Goal: Information Seeking & Learning: Learn about a topic

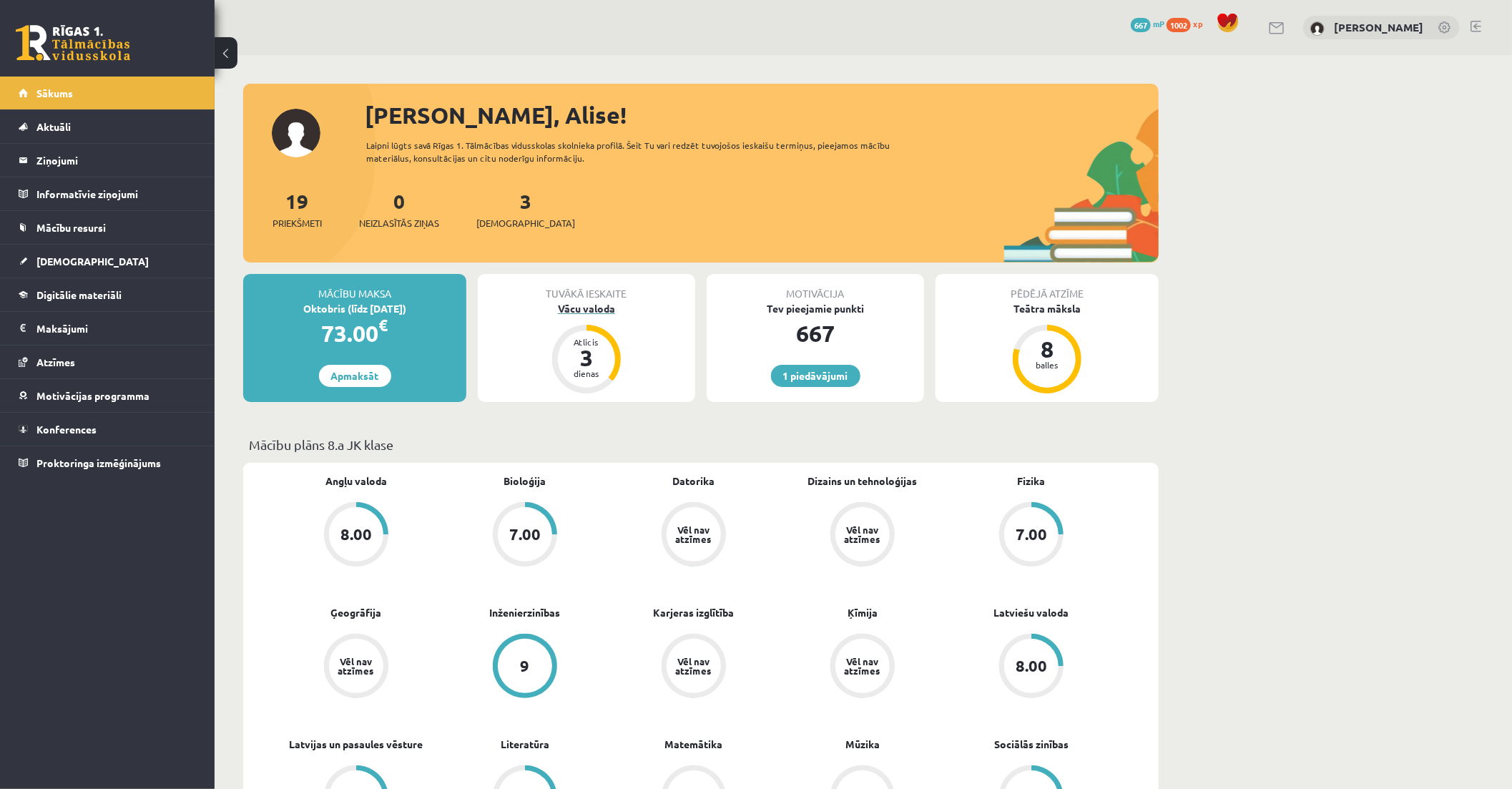
click at [602, 308] on div "Vācu valoda" at bounding box center [586, 308] width 217 height 15
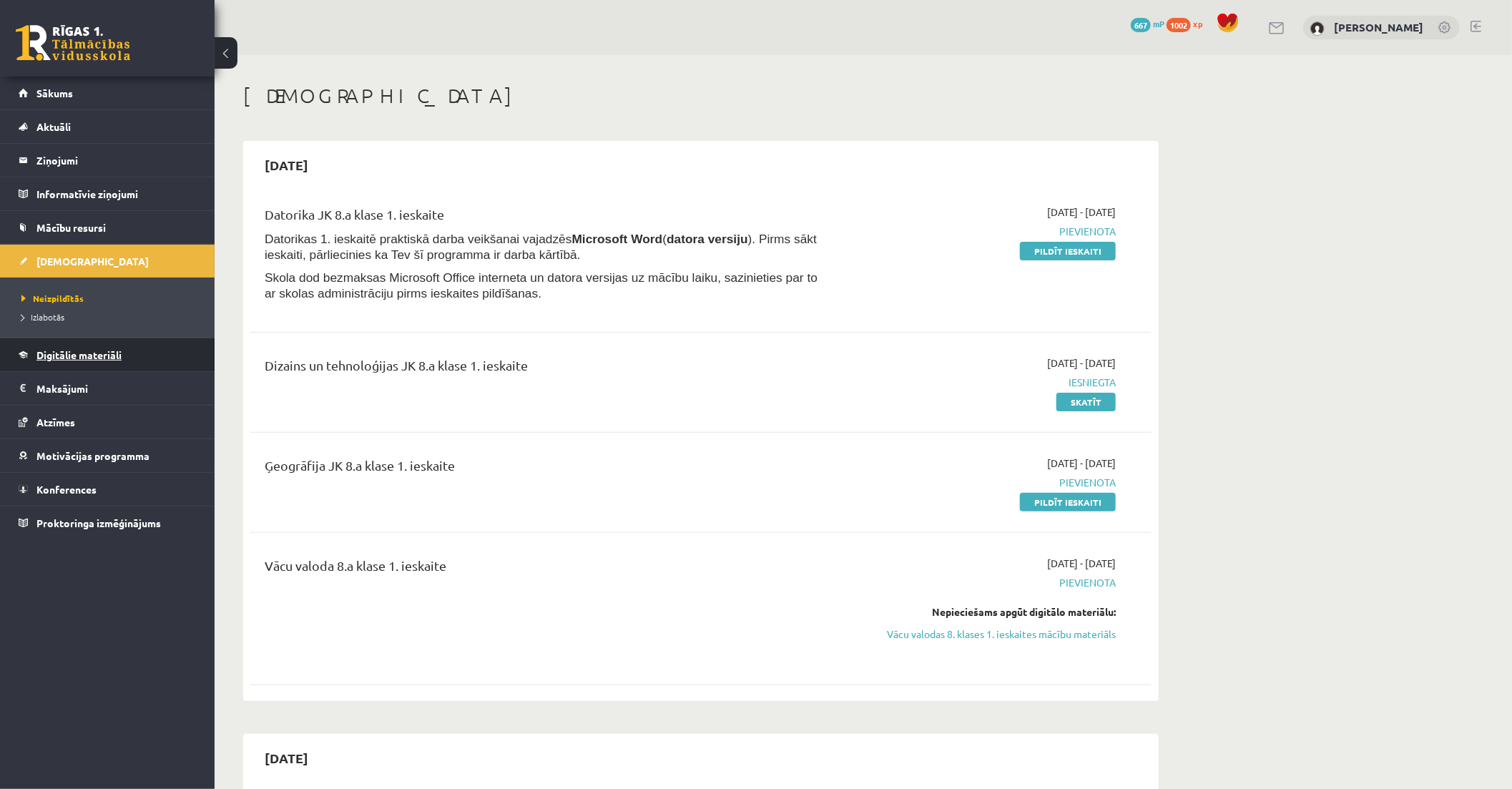
click at [101, 346] on link "Digitālie materiāli" at bounding box center [108, 355] width 178 height 33
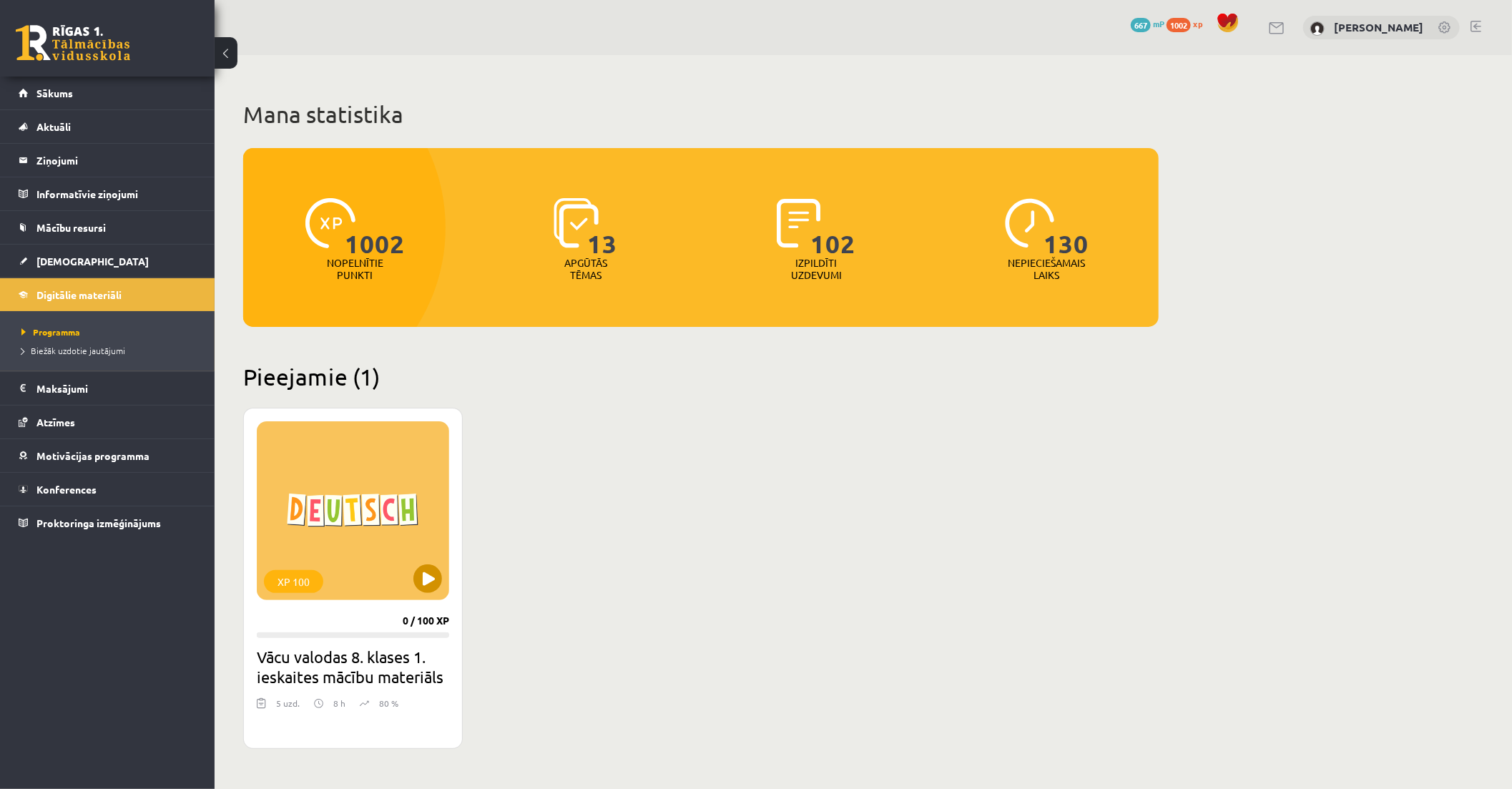
click at [417, 540] on div "XP 100" at bounding box center [353, 510] width 193 height 179
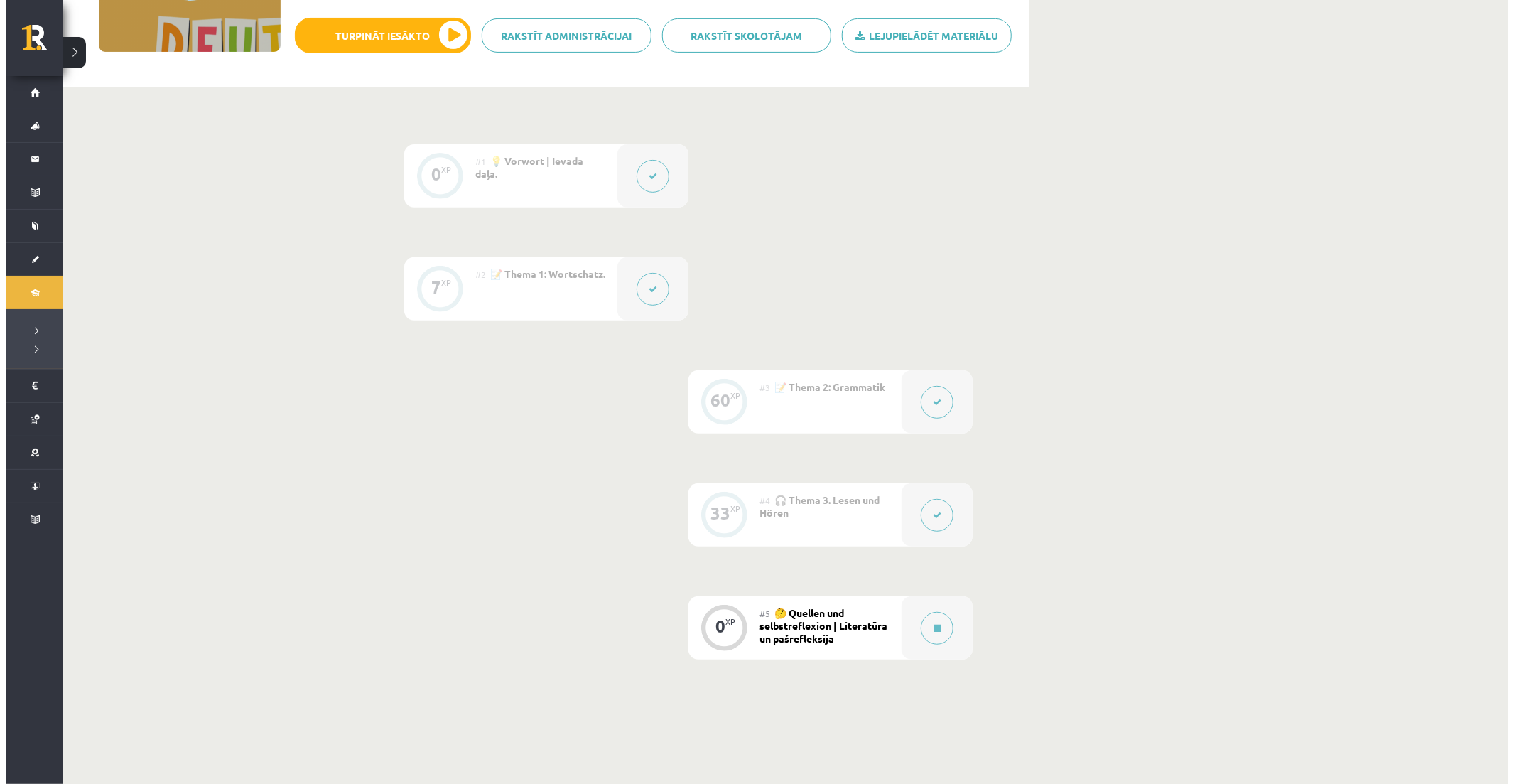
scroll to position [315, 0]
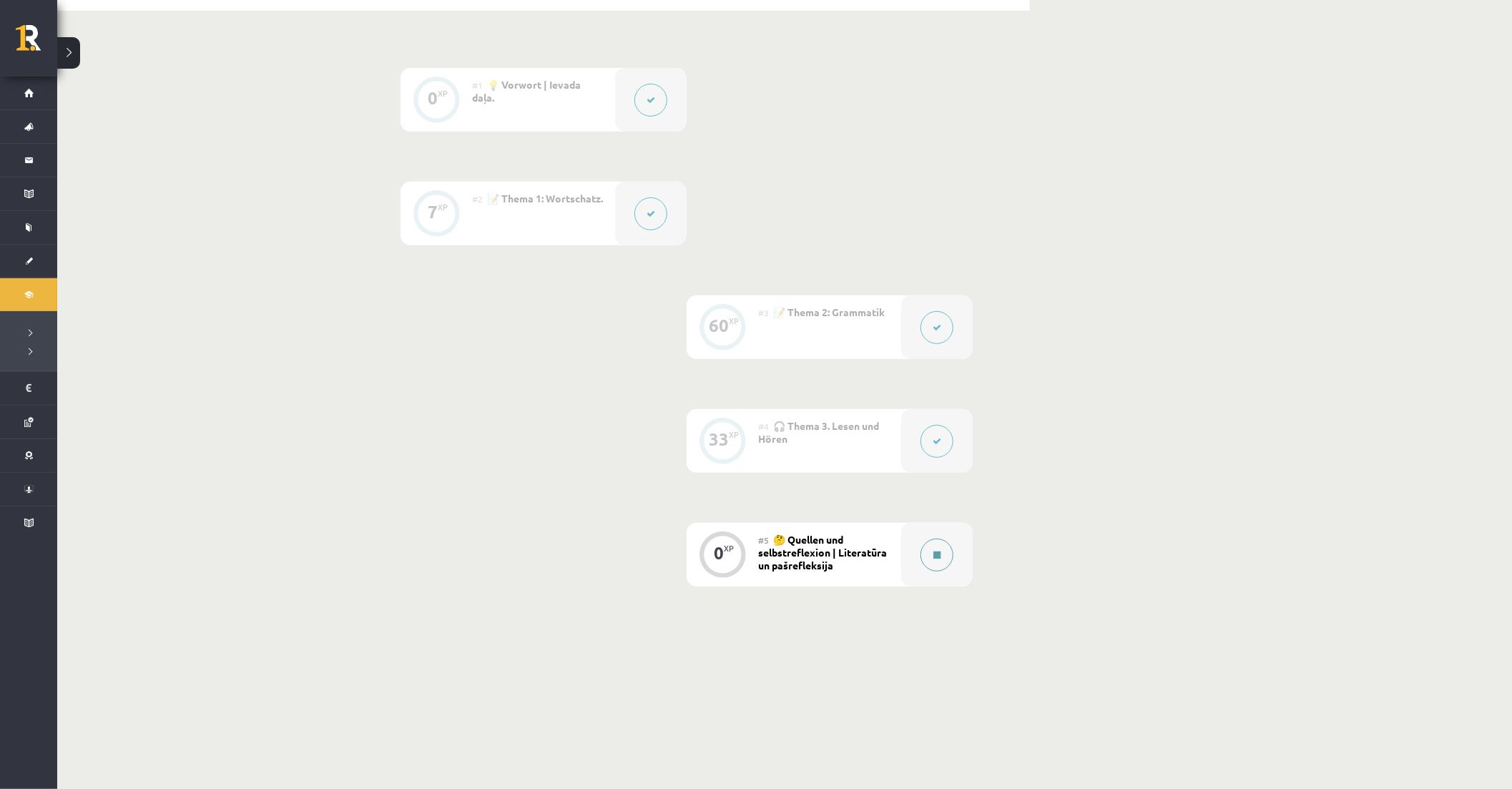
click at [924, 565] on button at bounding box center [937, 555] width 33 height 33
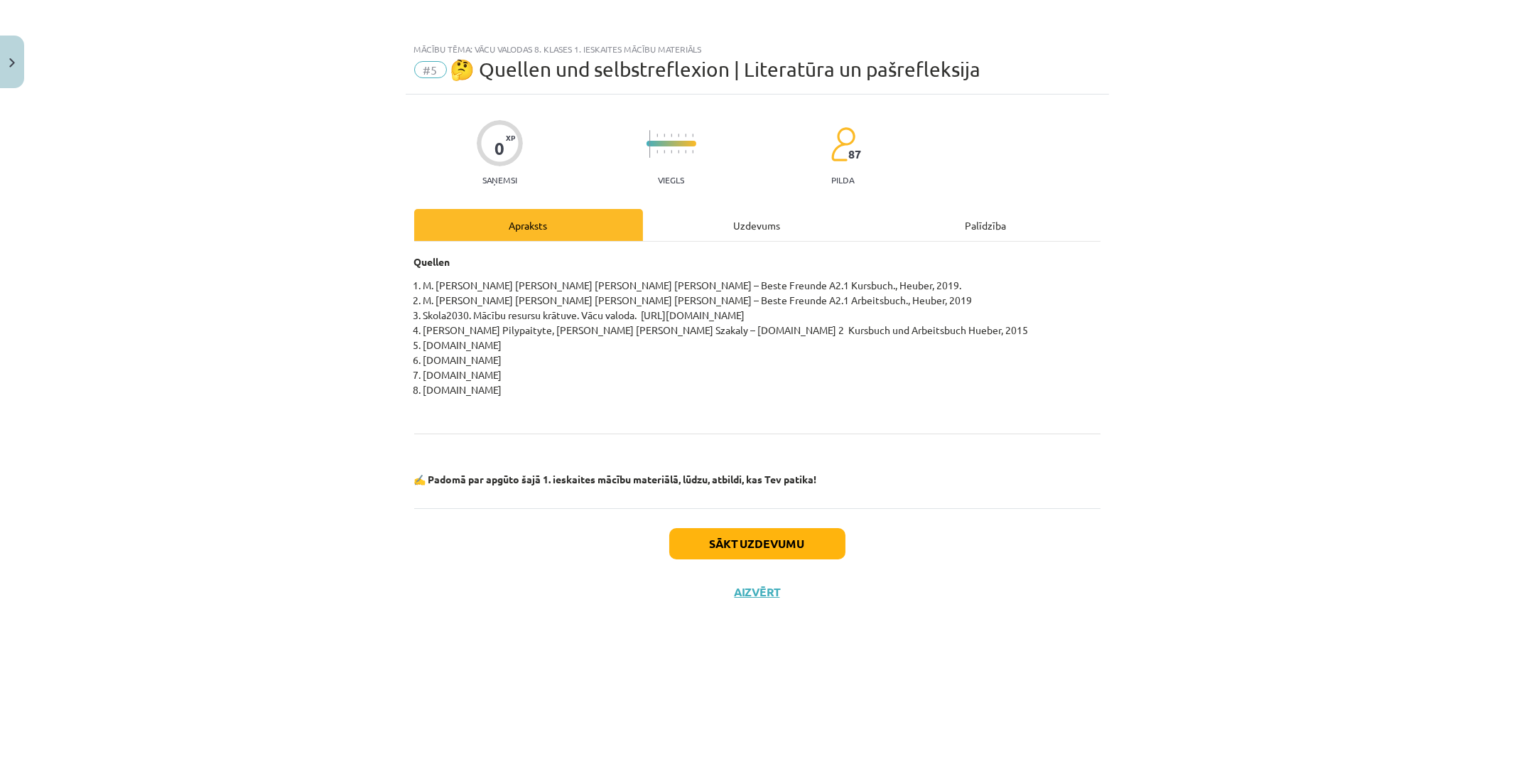
click at [804, 224] on div "Uzdevums" at bounding box center [757, 224] width 229 height 32
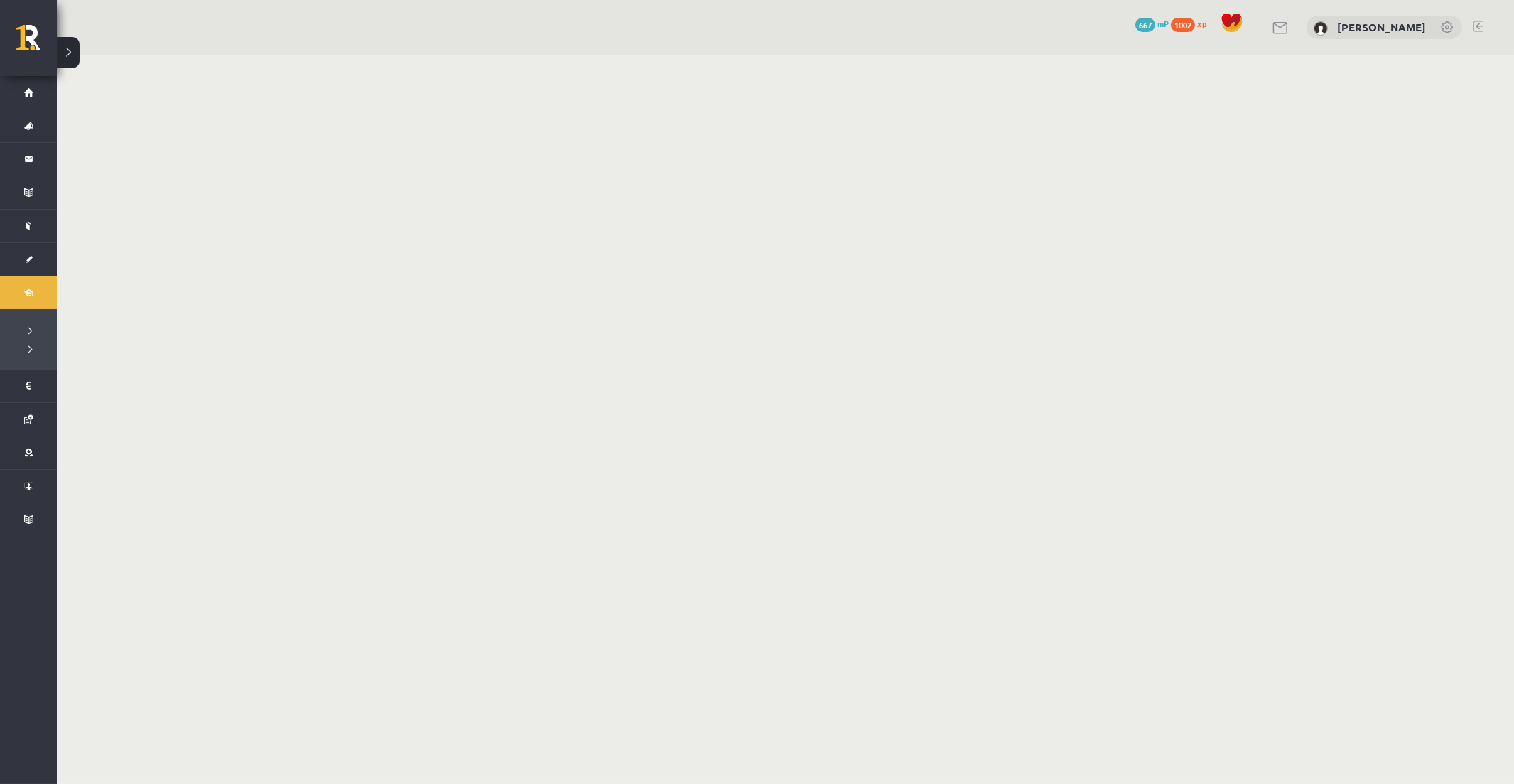
click at [79, 56] on body "0 Dāvanas 667 mP 1002 xp Alise Dilevka Sākums Aktuāli Kā mācīties eSKOLĀ Kontak…" at bounding box center [757, 392] width 1514 height 784
click at [74, 56] on button at bounding box center [67, 53] width 23 height 31
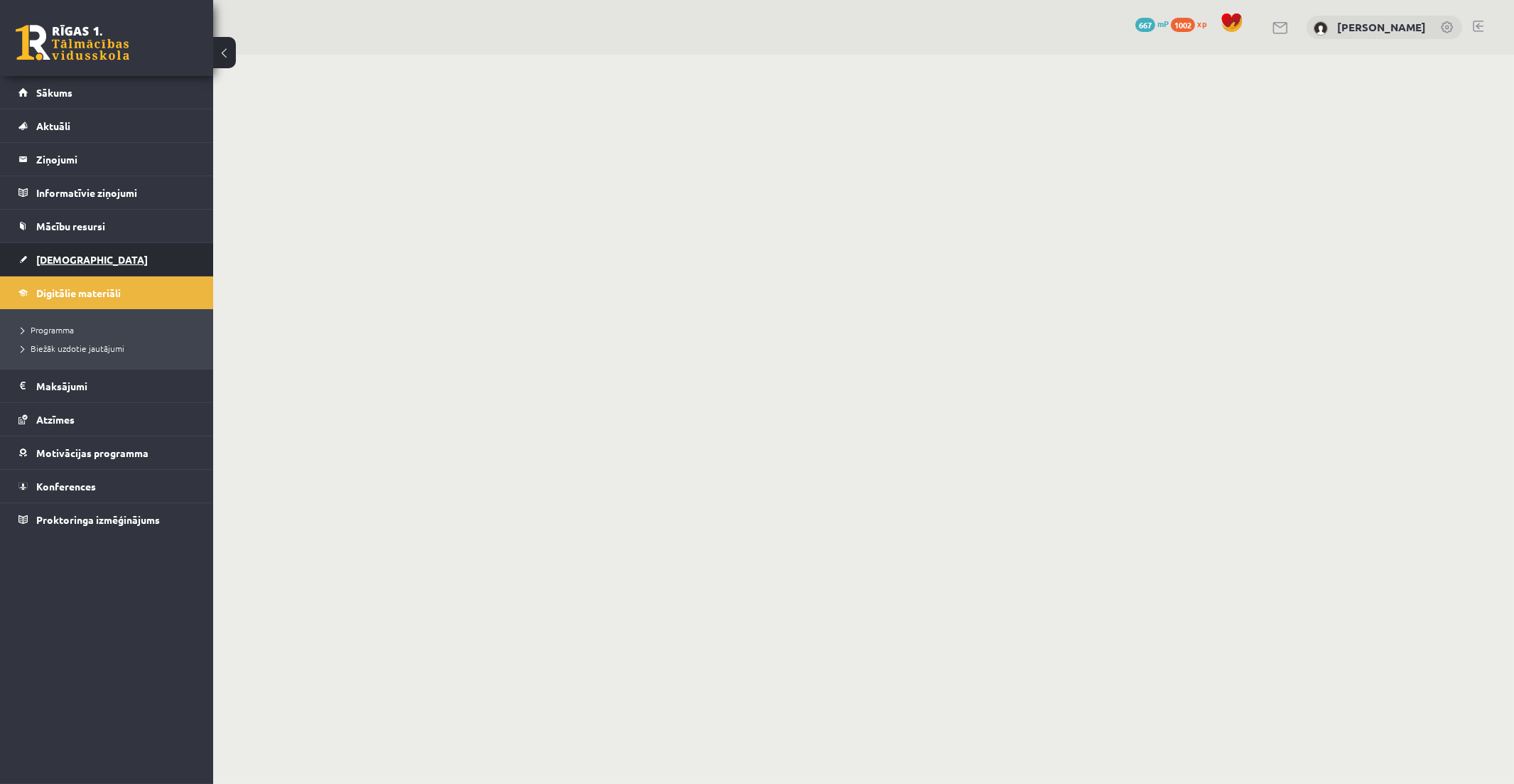
click at [103, 249] on link "[DEMOGRAPHIC_DATA]" at bounding box center [107, 260] width 177 height 33
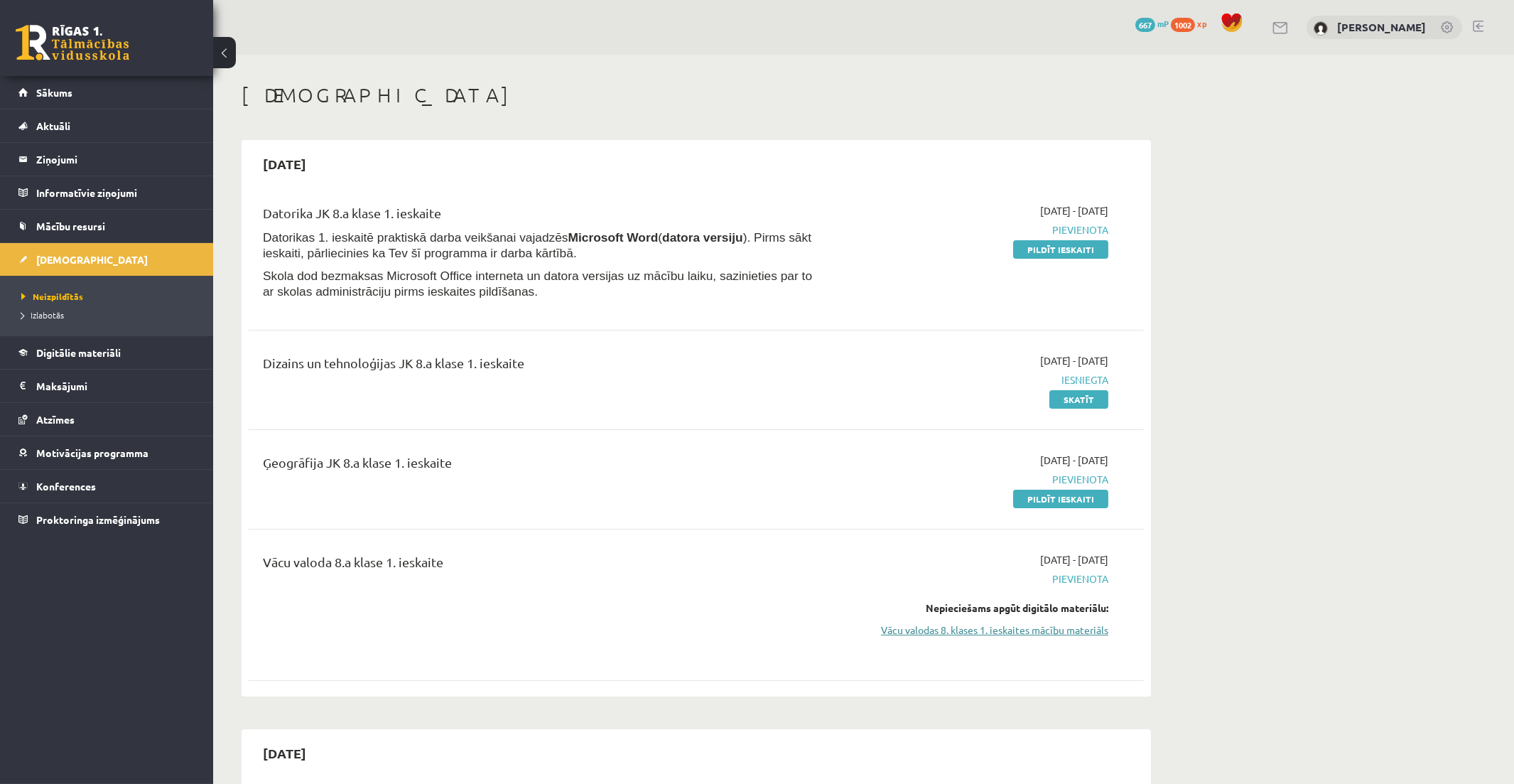
click at [1021, 627] on link "Vācu valodas 8. klases 1. ieskaites mācību materiāls" at bounding box center [975, 630] width 268 height 15
